Goal: Use online tool/utility

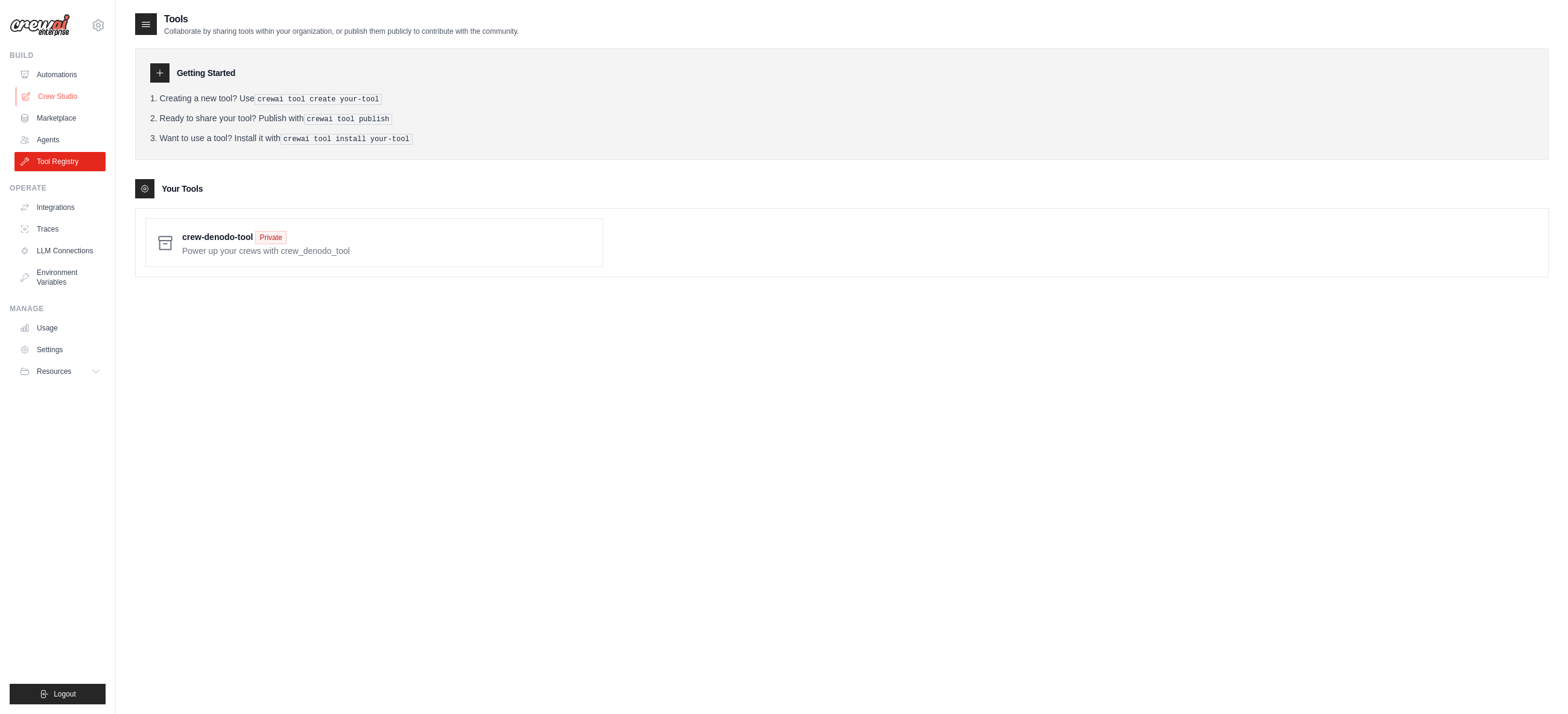
click at [64, 94] on link "Crew Studio" at bounding box center [61, 96] width 91 height 19
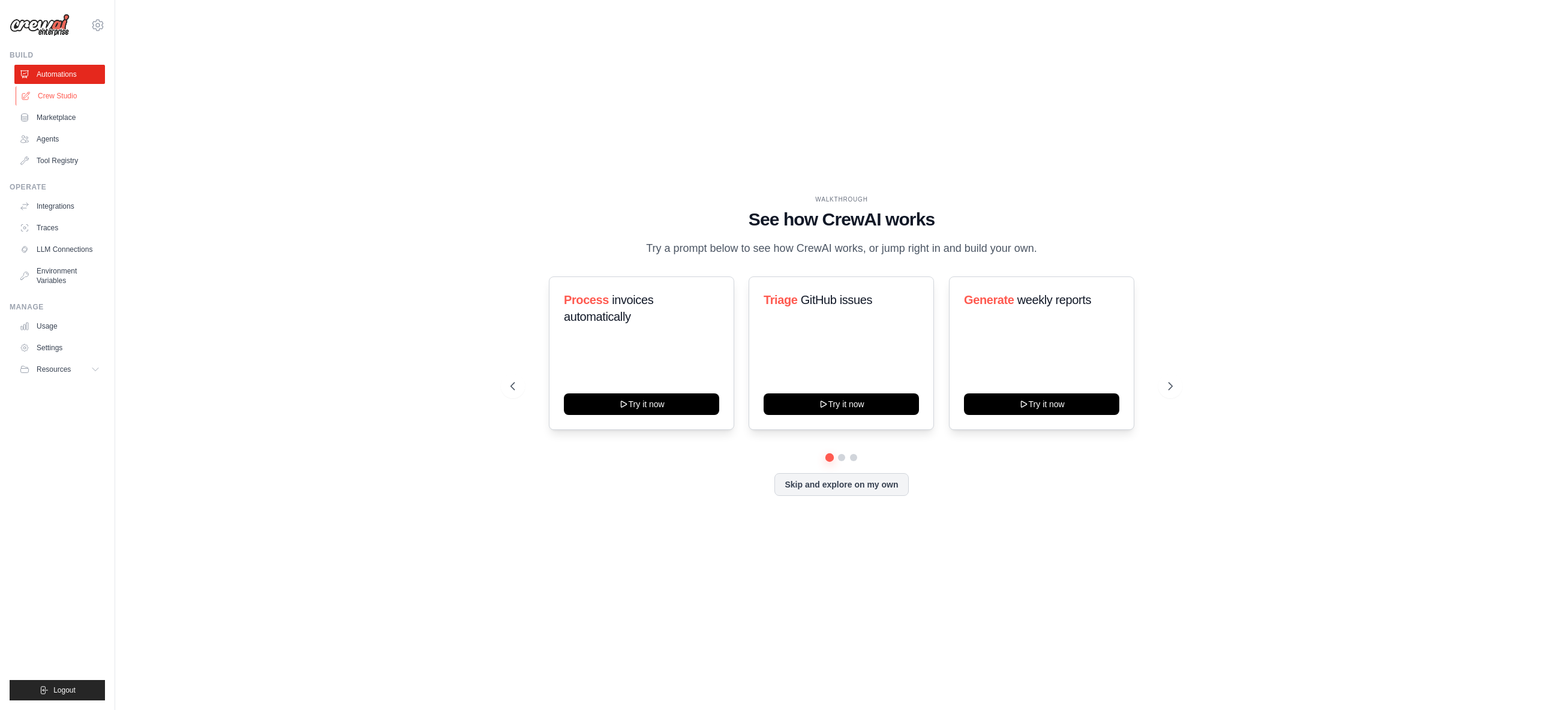
click at [62, 97] on link "Crew Studio" at bounding box center [61, 95] width 90 height 19
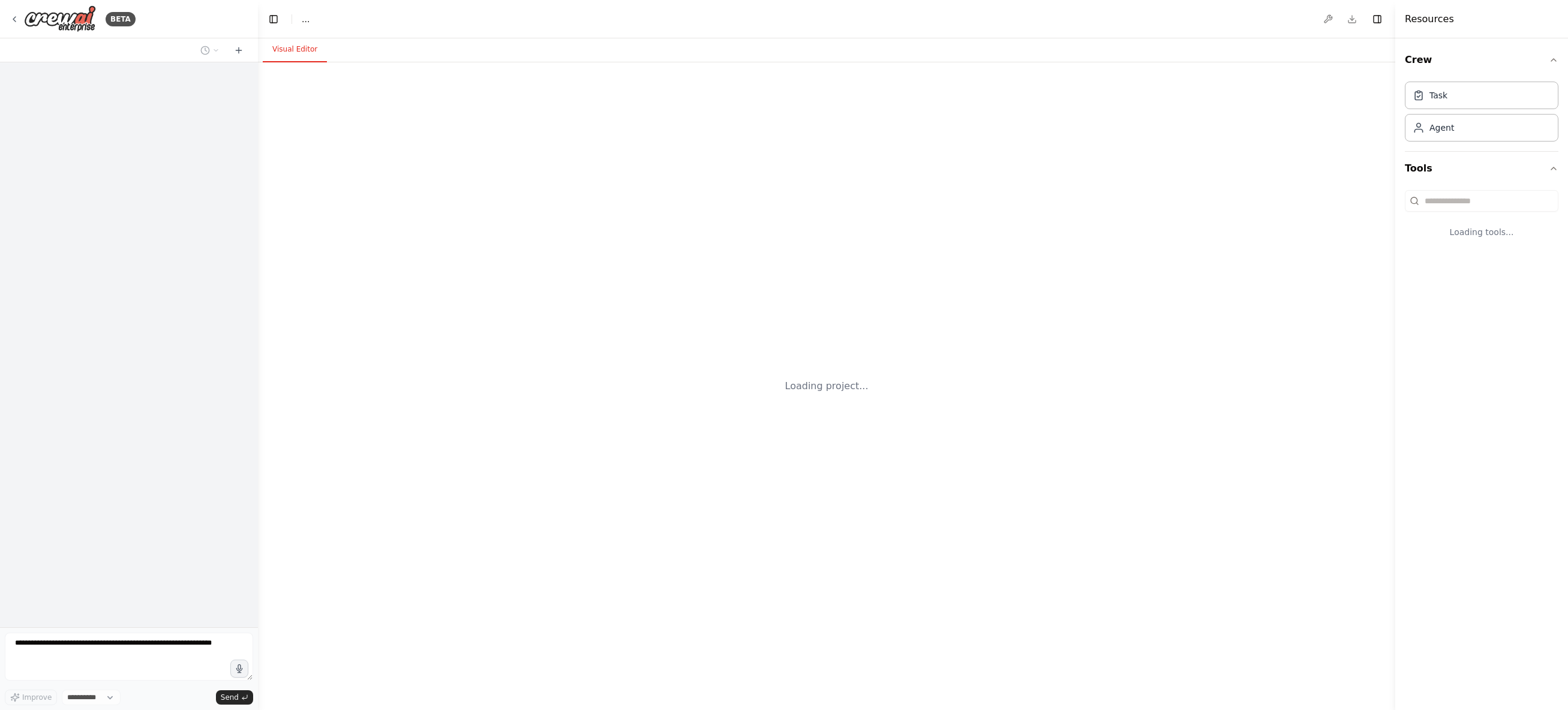
select select "****"
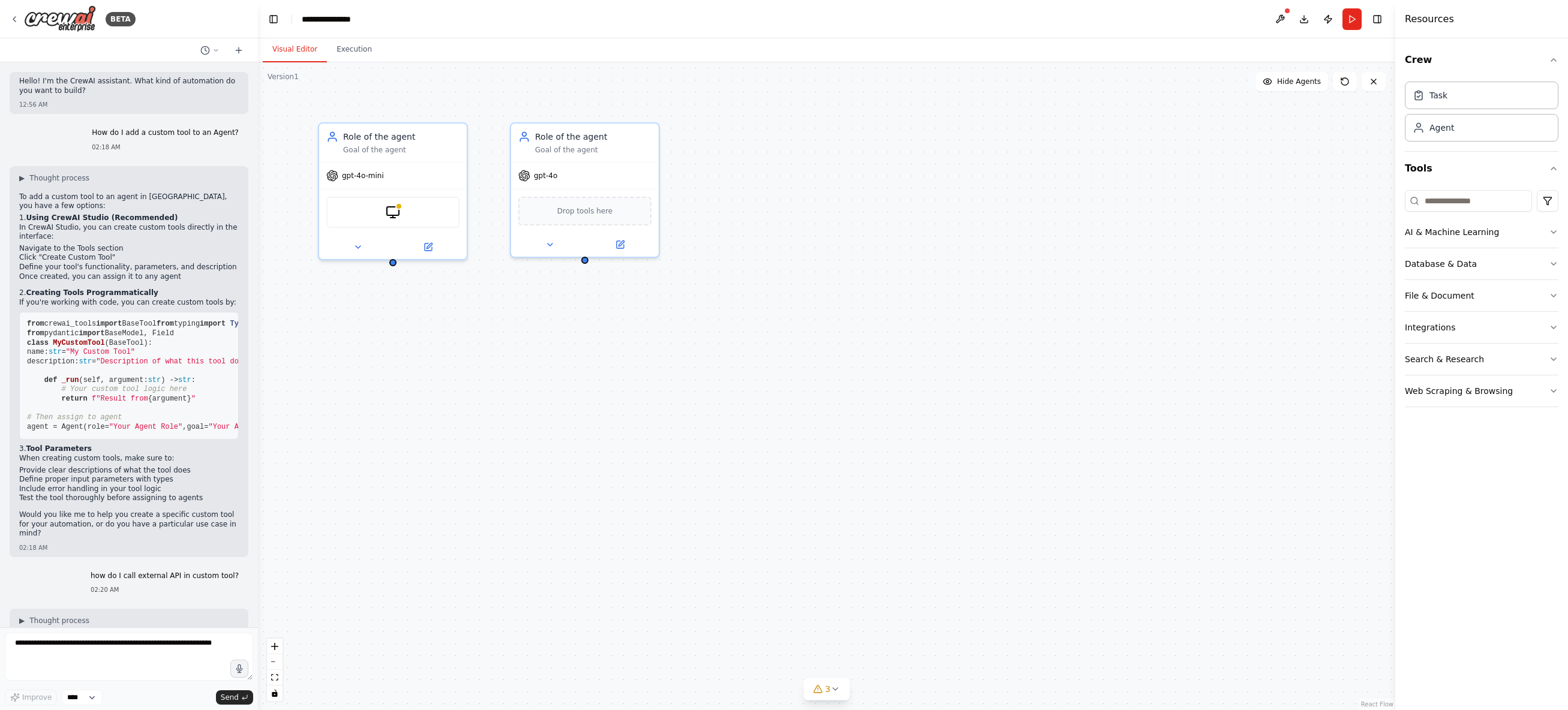
scroll to position [1865, 0]
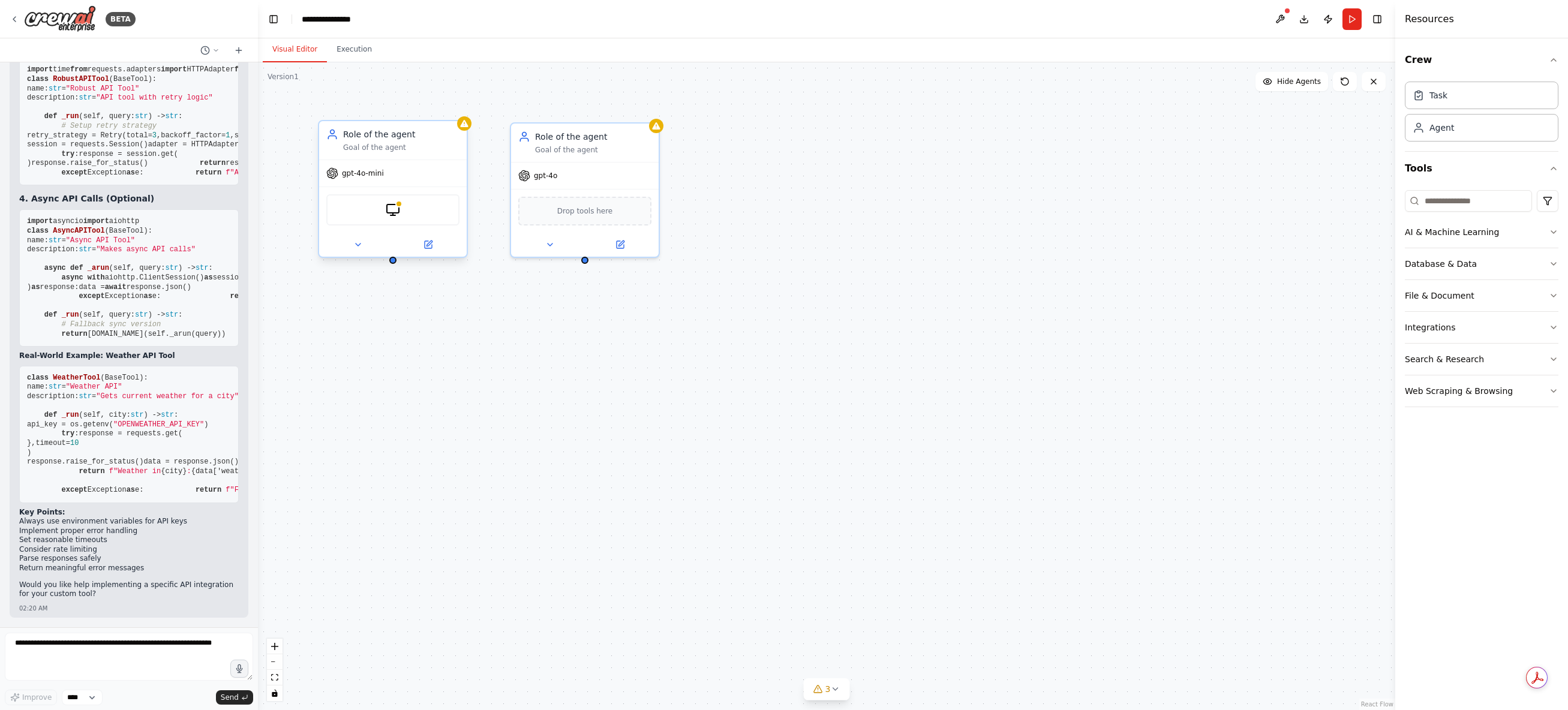
click at [424, 154] on div "Role of the agent Goal of the agent" at bounding box center [393, 140] width 147 height 38
click at [1481, 207] on input at bounding box center [1468, 201] width 127 height 22
click at [1548, 387] on button "Web Scraping & Browsing" at bounding box center [1481, 391] width 154 height 31
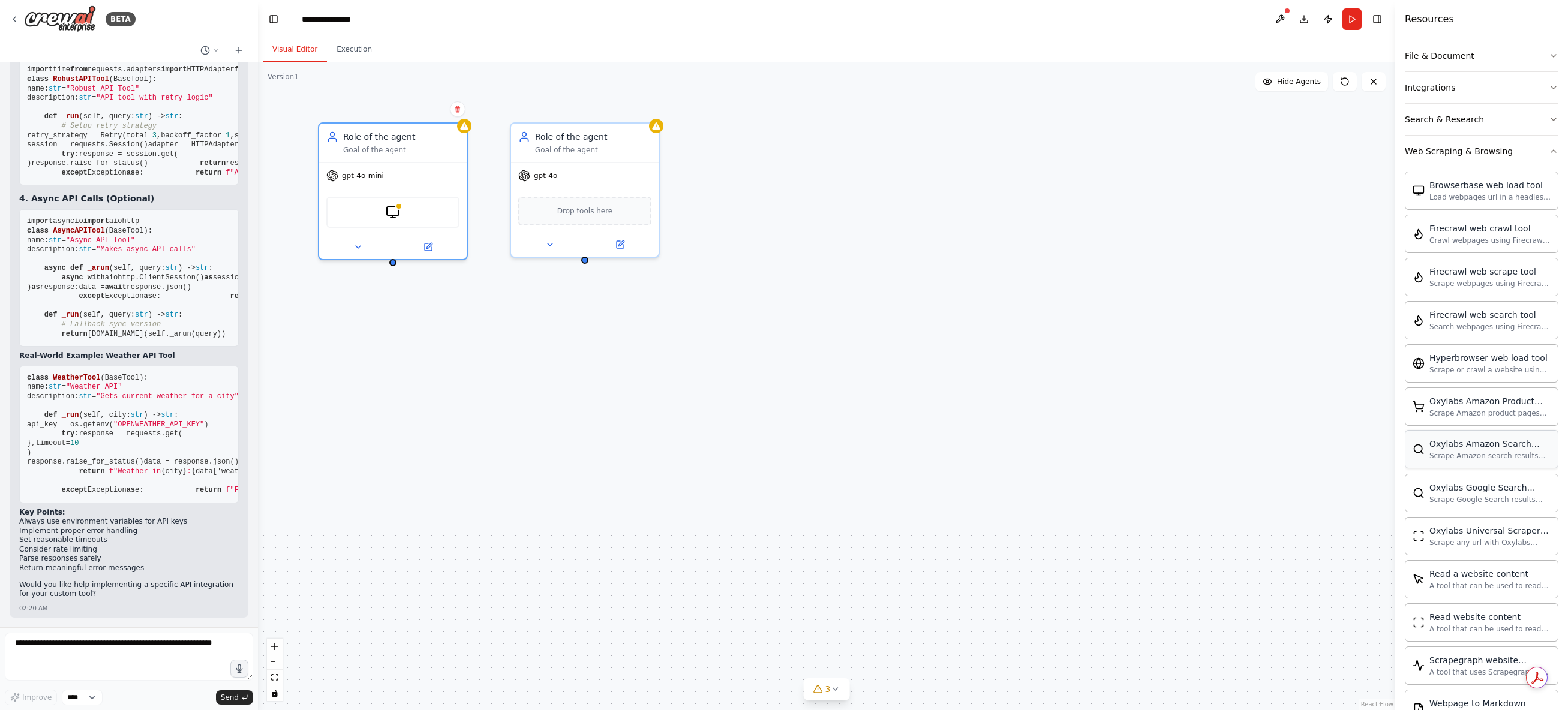
scroll to position [374, 0]
